Goal: Information Seeking & Learning: Find specific fact

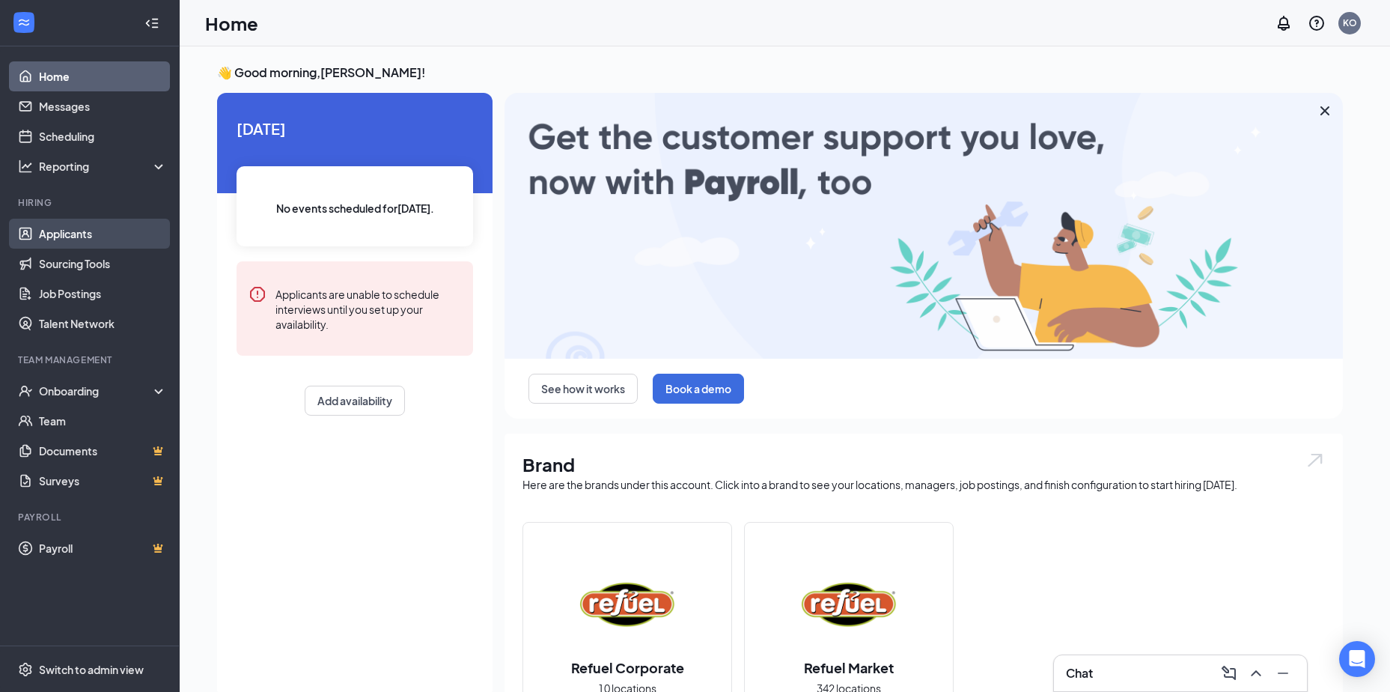
click at [75, 227] on link "Applicants" at bounding box center [103, 234] width 128 height 30
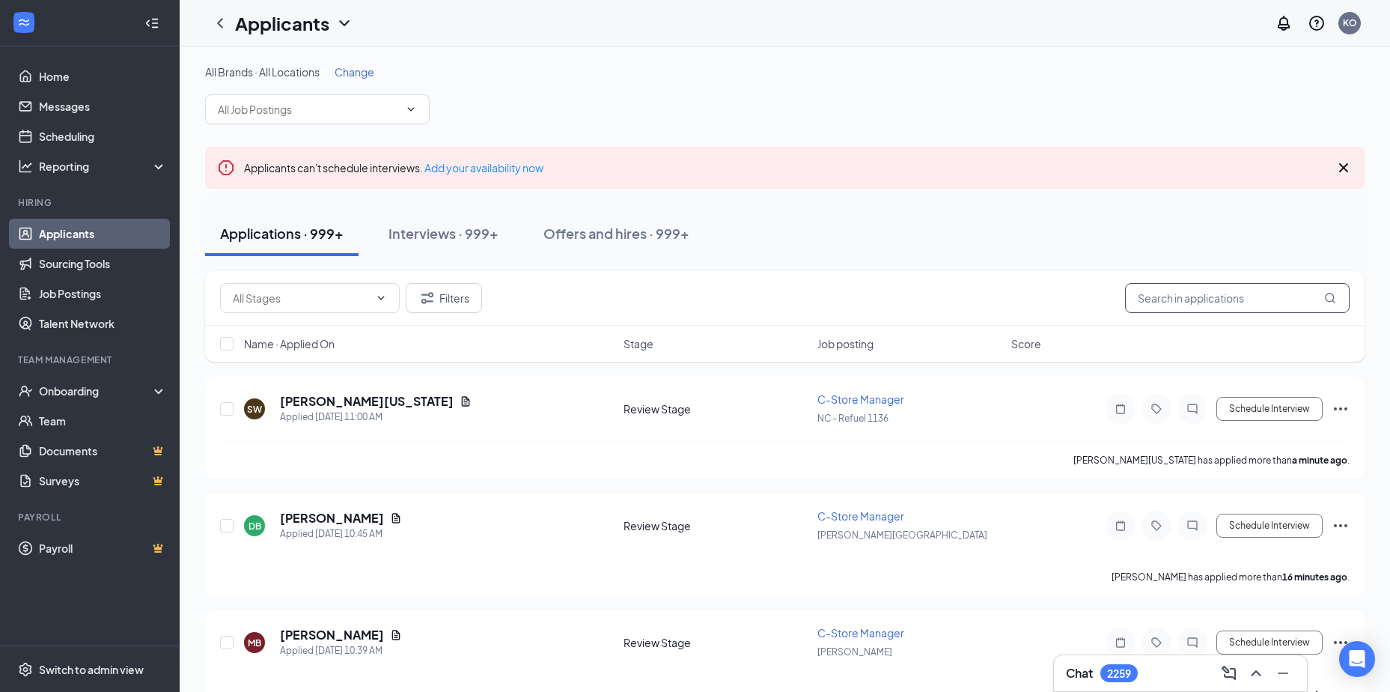
click at [694, 303] on input "text" at bounding box center [1237, 298] width 225 height 30
type input "[PERSON_NAME]"
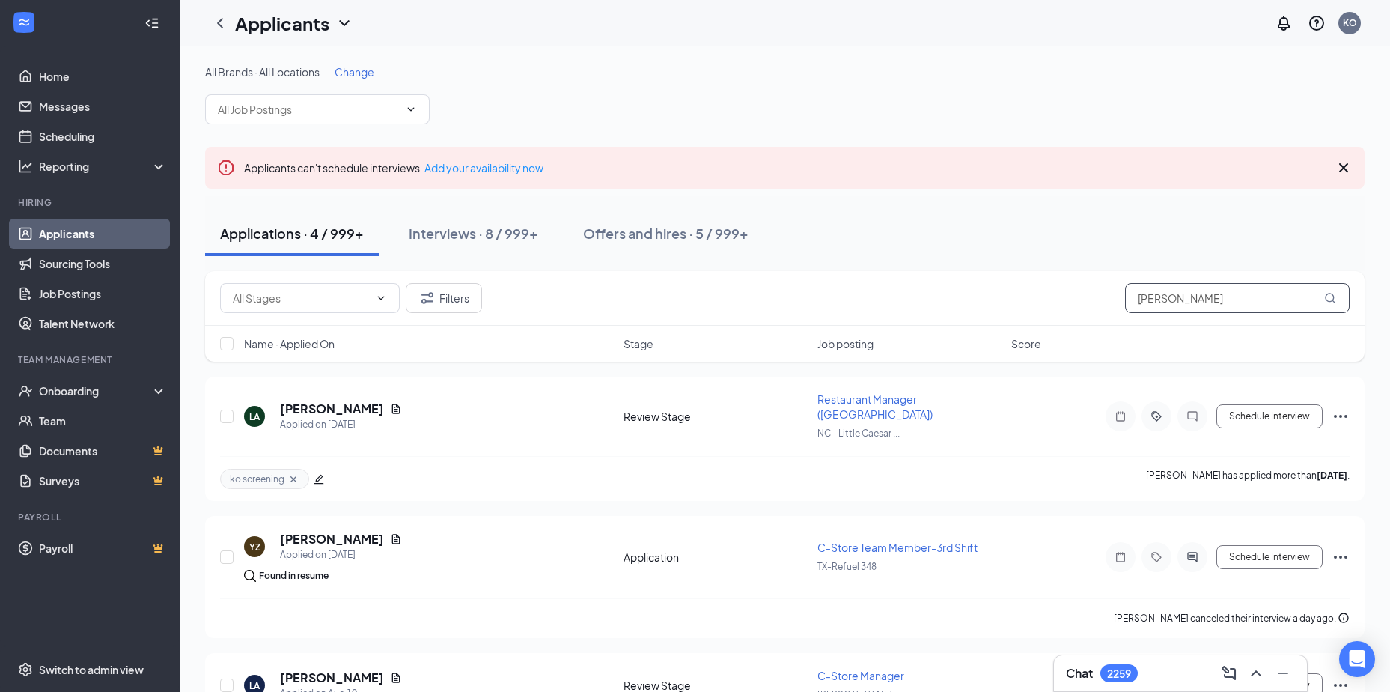
drag, startPoint x: 1188, startPoint y: 304, endPoint x: 996, endPoint y: 294, distance: 192.7
click at [694, 298] on div "Filters [PERSON_NAME]" at bounding box center [785, 298] width 1130 height 30
type input "hammie"
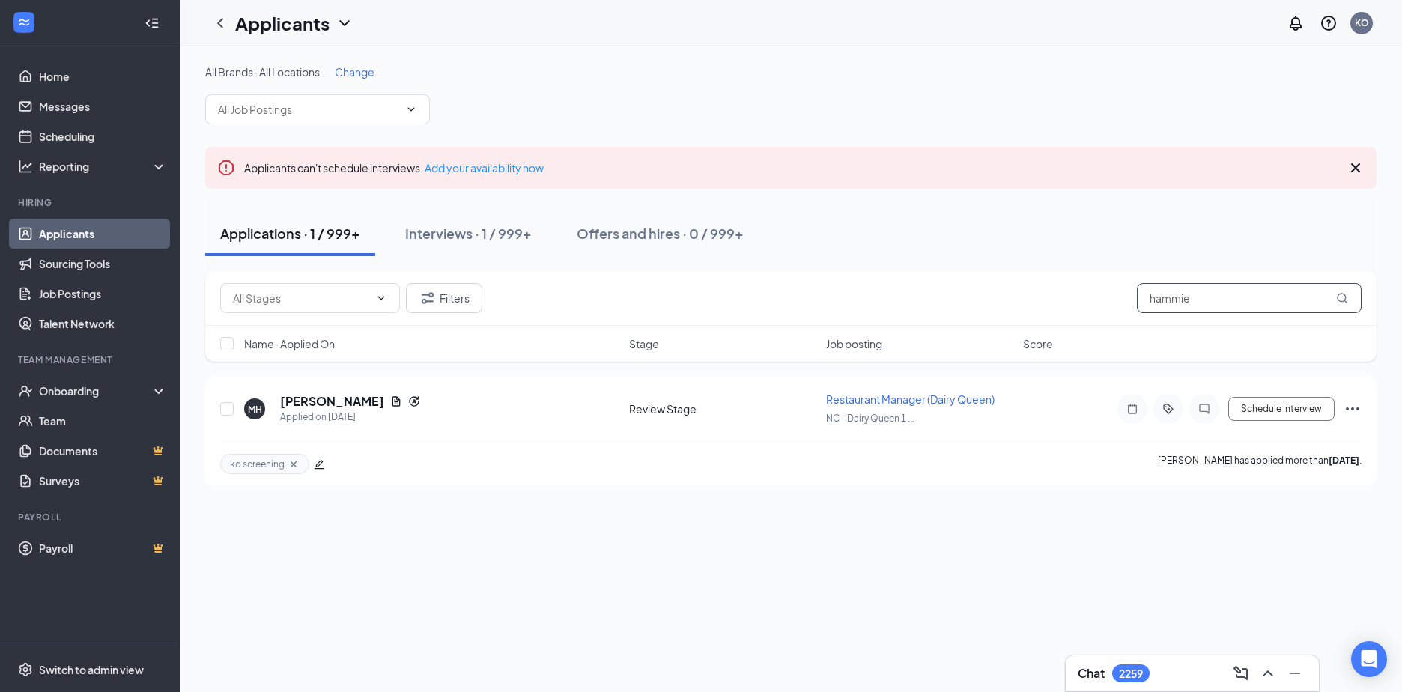
drag, startPoint x: 1200, startPoint y: 302, endPoint x: 1074, endPoint y: 301, distance: 126.5
click at [694, 301] on div "Filters hammie" at bounding box center [790, 298] width 1141 height 30
type input "[PERSON_NAME]"
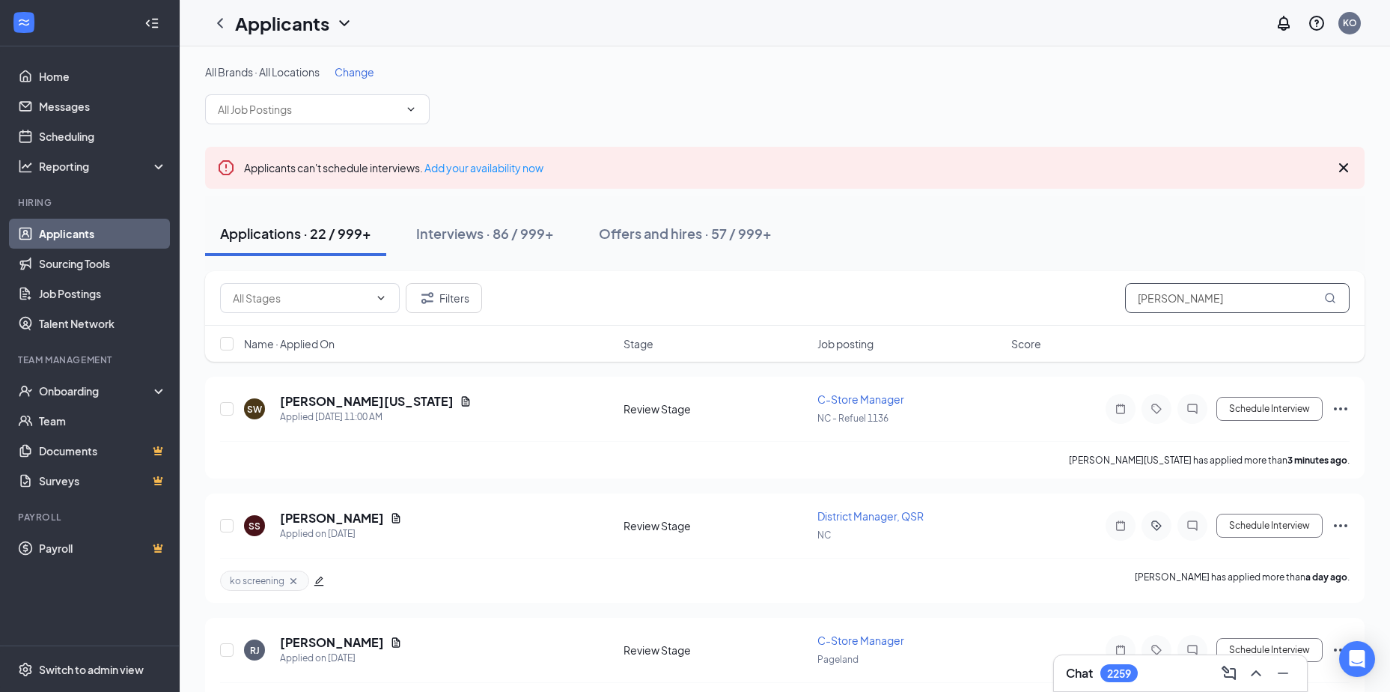
drag, startPoint x: 1172, startPoint y: 296, endPoint x: 1028, endPoint y: 292, distance: 143.8
click at [694, 292] on div "Filters [PERSON_NAME]" at bounding box center [785, 298] width 1130 height 30
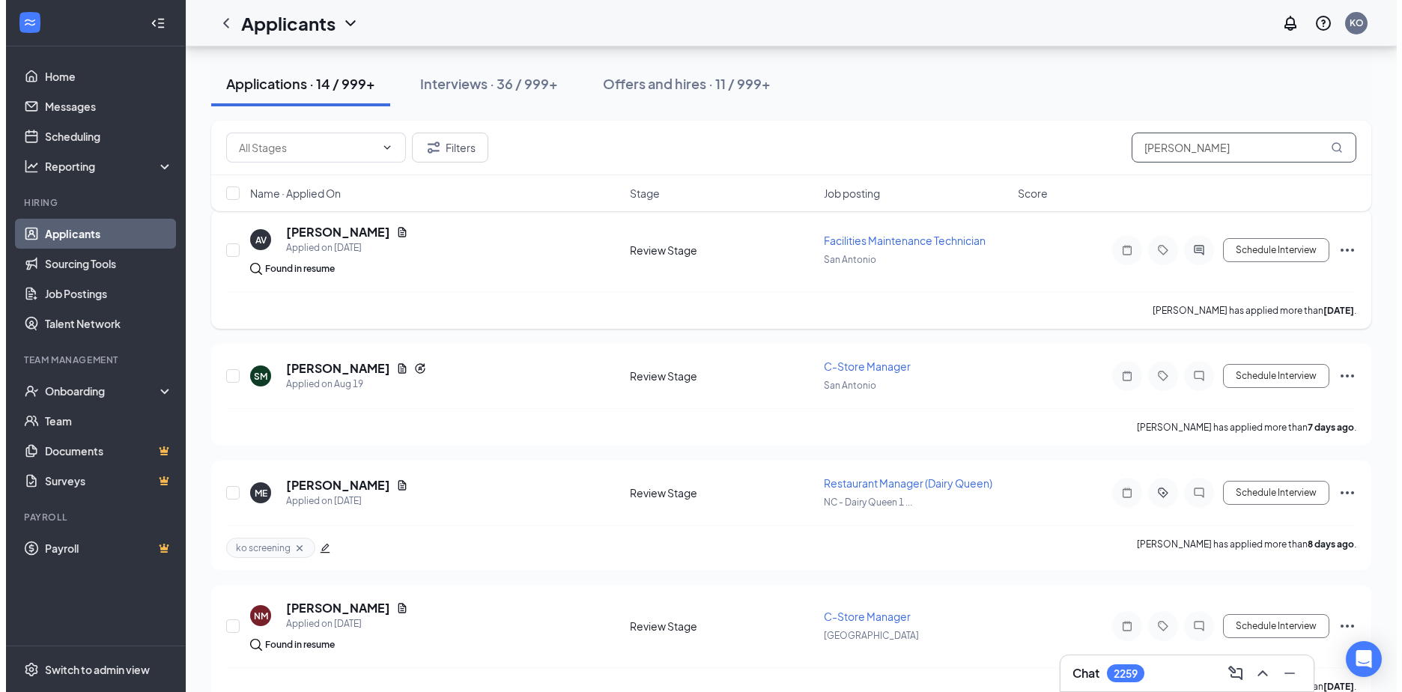
scroll to position [225, 0]
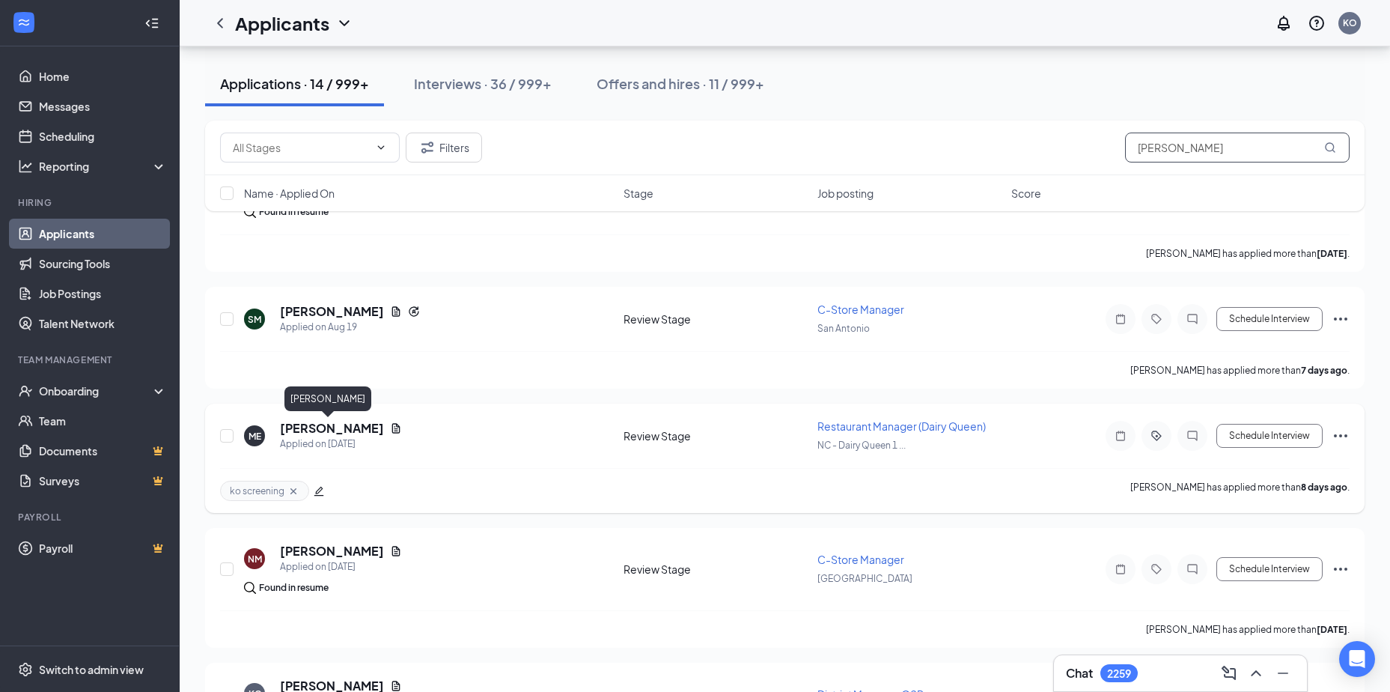
type input "[PERSON_NAME]"
click at [320, 425] on h5 "[PERSON_NAME]" at bounding box center [332, 428] width 104 height 16
